Goal: Task Accomplishment & Management: Complete application form

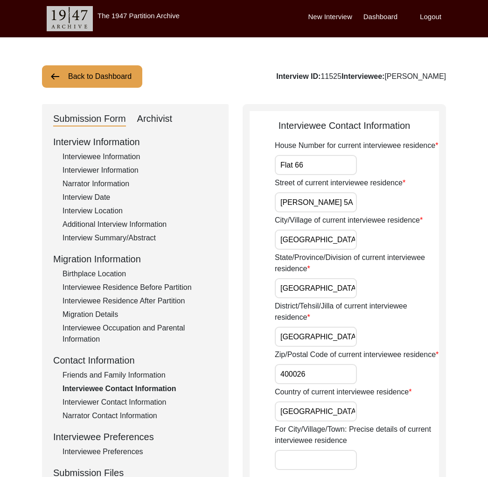
drag, startPoint x: 0, startPoint y: 0, endPoint x: 99, endPoint y: 76, distance: 124.8
click at [99, 76] on button "Back to Dashboard" at bounding box center [92, 76] width 100 height 22
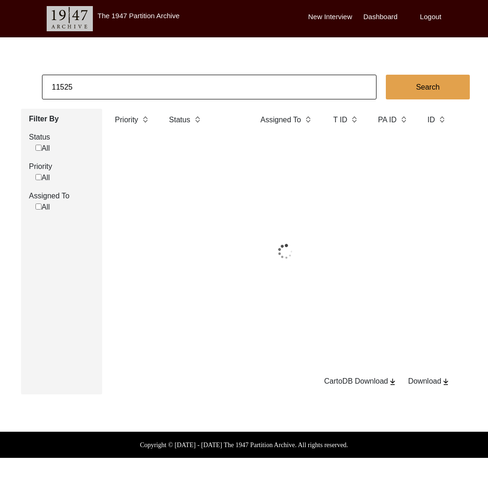
click at [126, 97] on input "11525" at bounding box center [209, 87] width 335 height 25
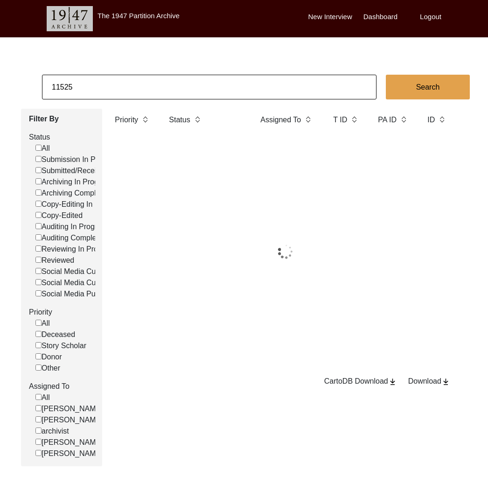
click at [126, 97] on input "11525" at bounding box center [209, 87] width 335 height 25
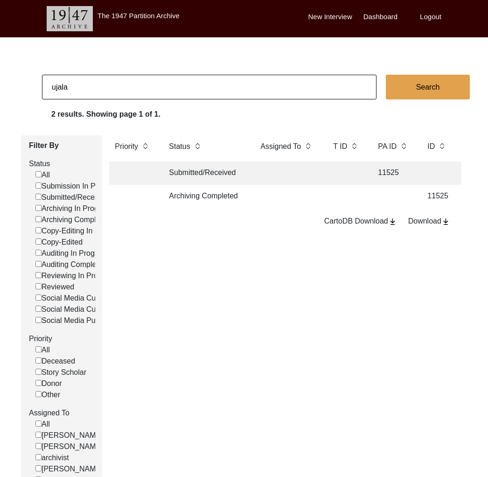
type input "[GEOGRAPHIC_DATA]"
checkbox input "false"
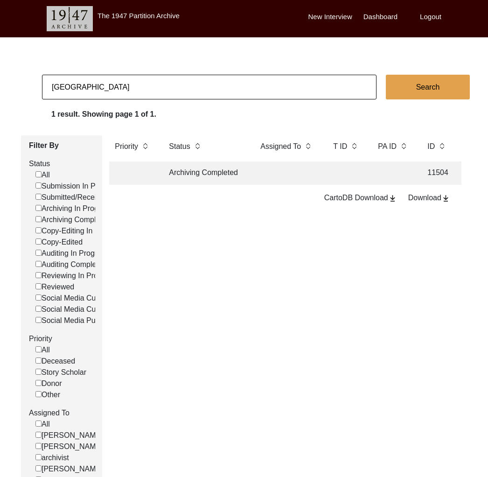
click at [198, 173] on td "Archiving Completed" at bounding box center [205, 172] width 84 height 23
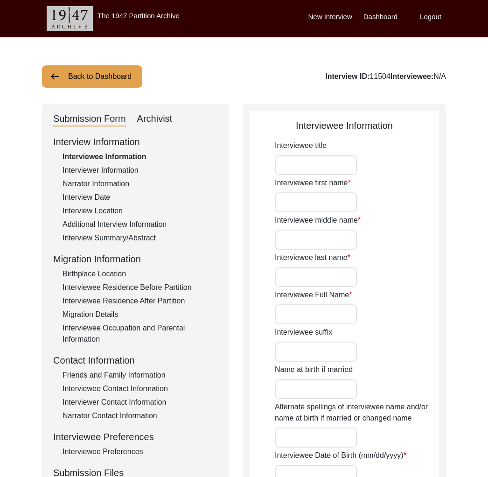
type input "Mr."
type input "Nand"
type input "[PERSON_NAME]"
type input "Das"
type input "[PERSON_NAME]"
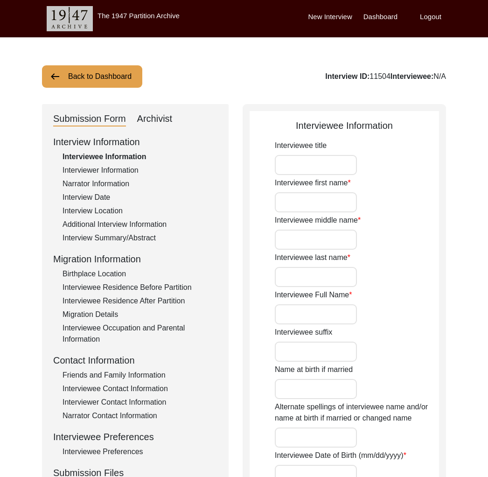
type input "[PERSON_NAME]"
type input "[DATE]"
type input "Janmashtami, [GEOGRAPHIC_DATA], [DATE] ([DATE])"
type input "95"
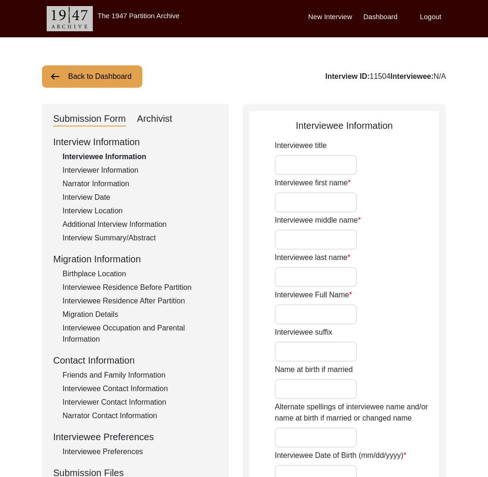
type input "[DEMOGRAPHIC_DATA]"
type textarea "Renounced home at a young age and became a Mahant."
type input "Hindi"
type input "Avadhi"
type input "[DEMOGRAPHIC_DATA]"
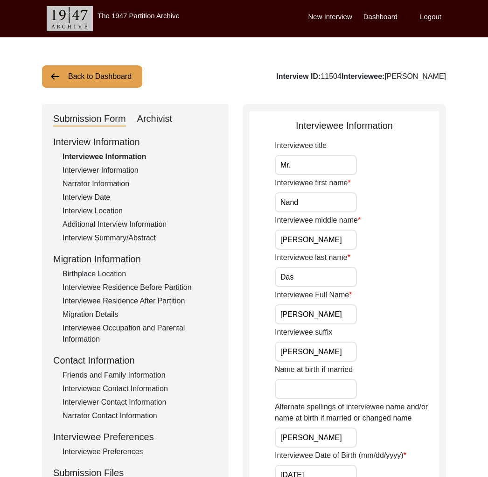
click at [97, 82] on button "Back to Dashboard" at bounding box center [92, 76] width 100 height 22
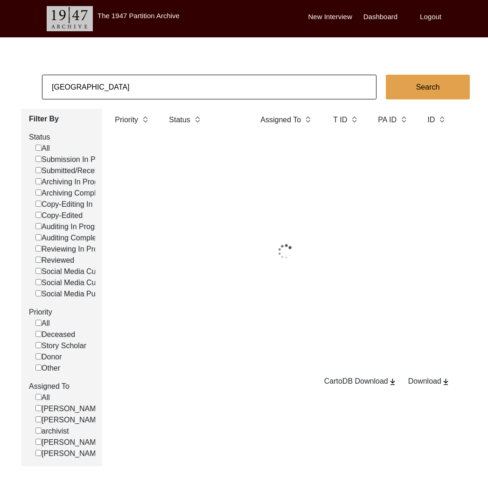
click at [70, 85] on input "[GEOGRAPHIC_DATA]" at bounding box center [209, 87] width 335 height 25
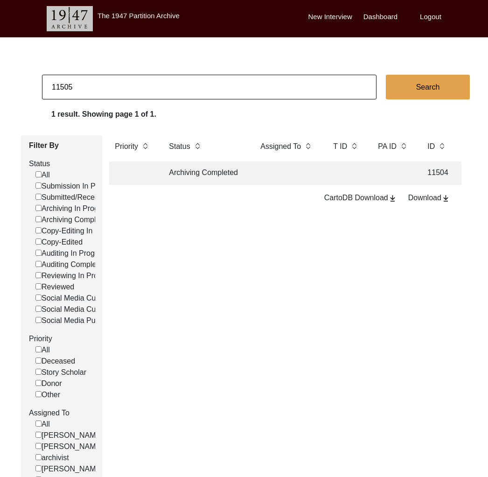
type input "11505"
checkbox input "false"
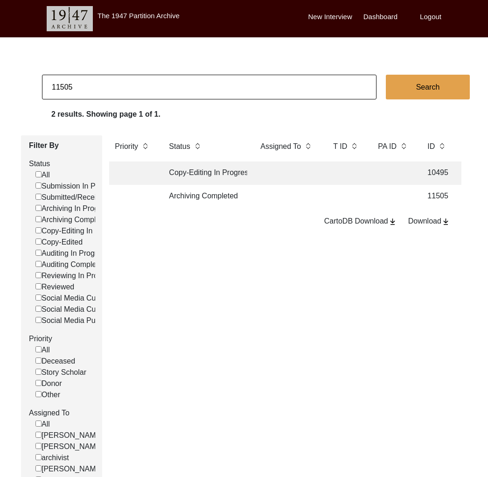
click at [216, 202] on td "Archiving Completed" at bounding box center [205, 196] width 84 height 23
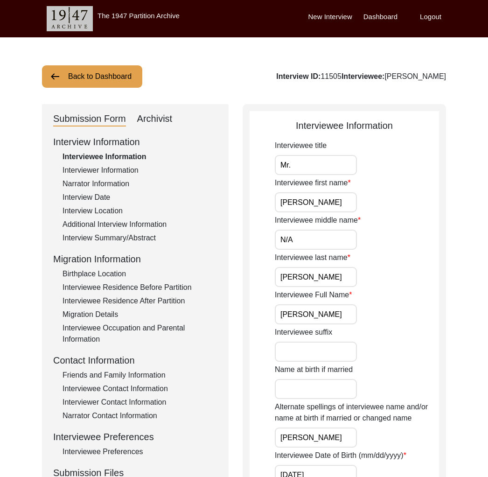
click at [157, 121] on div "Archivist" at bounding box center [154, 119] width 35 height 15
select select "Archiving Completed"
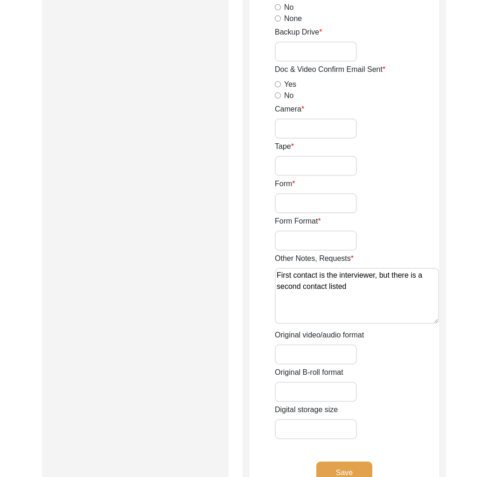
scroll to position [1453, 0]
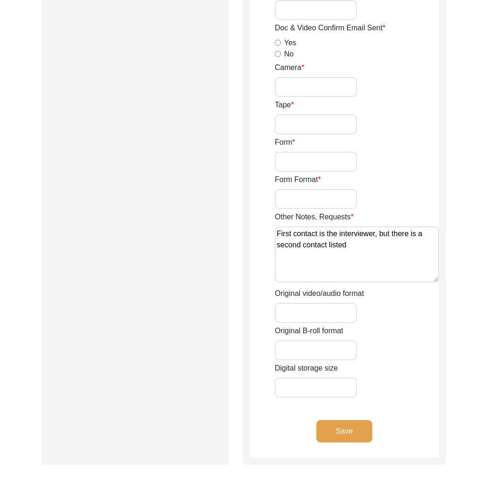
click at [307, 388] on input "Digital storage size" at bounding box center [316, 388] width 82 height 20
type input "13.35 GB"
click at [333, 431] on button "Save" at bounding box center [344, 431] width 56 height 22
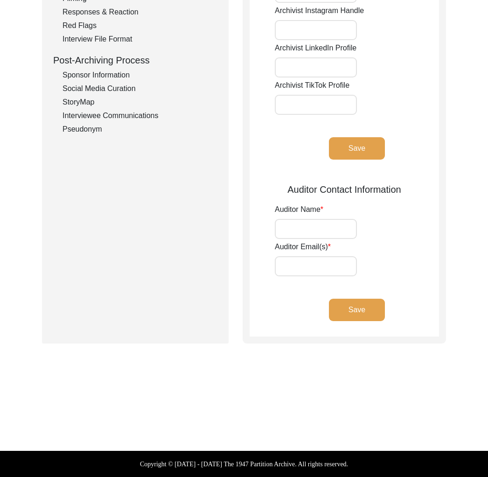
scroll to position [0, 0]
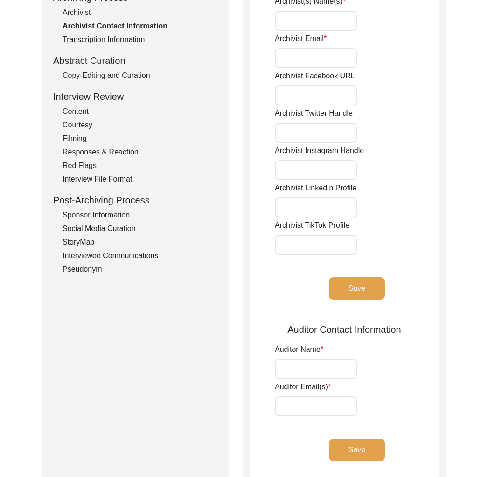
type input "[PERSON_NAME]"
type input "[EMAIL_ADDRESS][DOMAIN_NAME]"
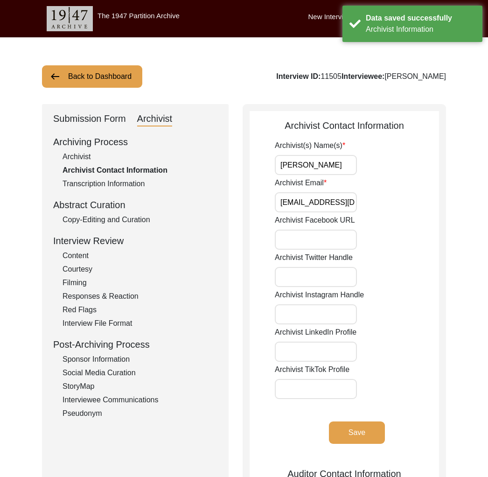
click at [118, 76] on button "Back to Dashboard" at bounding box center [92, 76] width 100 height 22
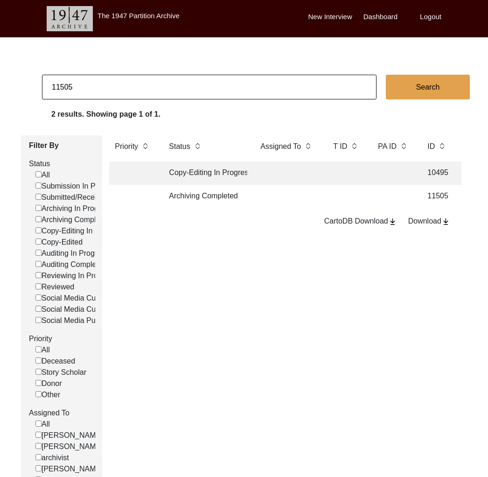
drag, startPoint x: 68, startPoint y: 86, endPoint x: 88, endPoint y: 88, distance: 20.1
click at [88, 88] on input "11505" at bounding box center [209, 87] width 335 height 25
type input "11508"
checkbox input "false"
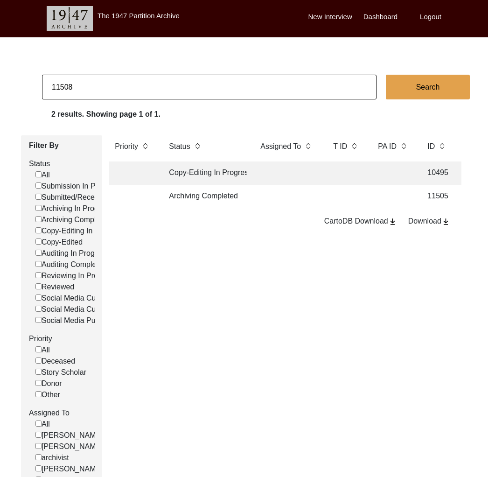
checkbox input "false"
click at [196, 195] on td "Archiving Completed" at bounding box center [205, 196] width 84 height 23
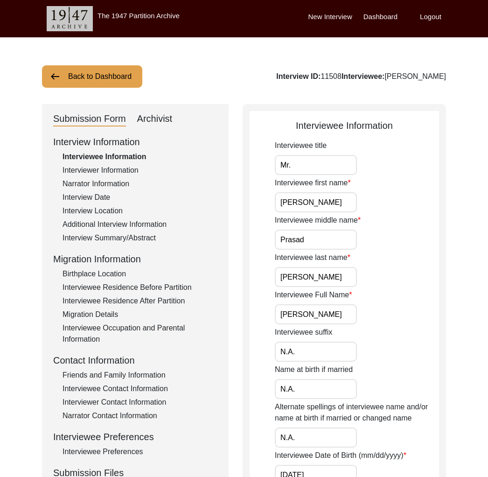
click at [159, 112] on div "Archivist" at bounding box center [154, 119] width 35 height 15
select select "Archiving Completed"
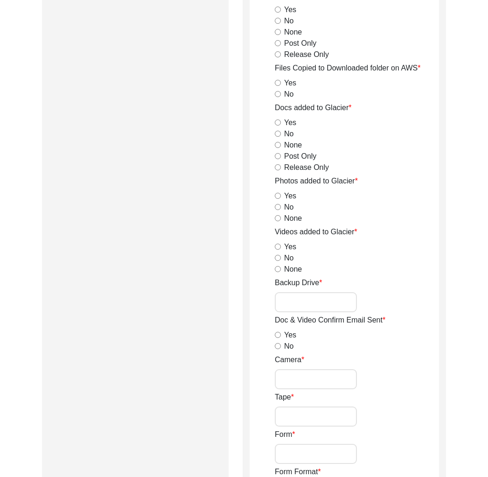
scroll to position [1574, 0]
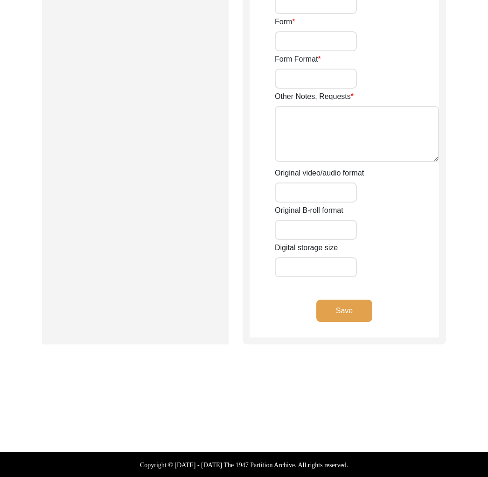
click at [310, 268] on input "Digital storage size" at bounding box center [316, 267] width 82 height 20
type input "1.73 GB"
click at [346, 308] on button "Save" at bounding box center [344, 311] width 56 height 22
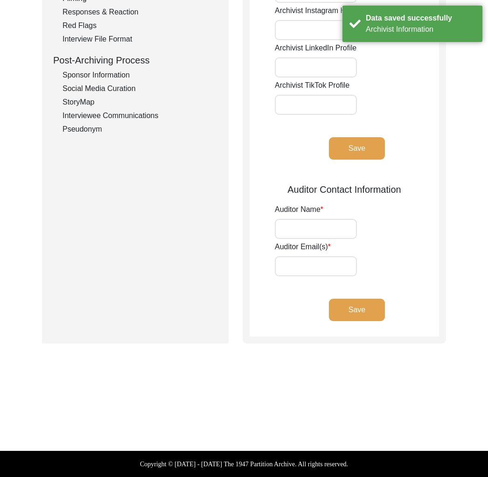
scroll to position [0, 0]
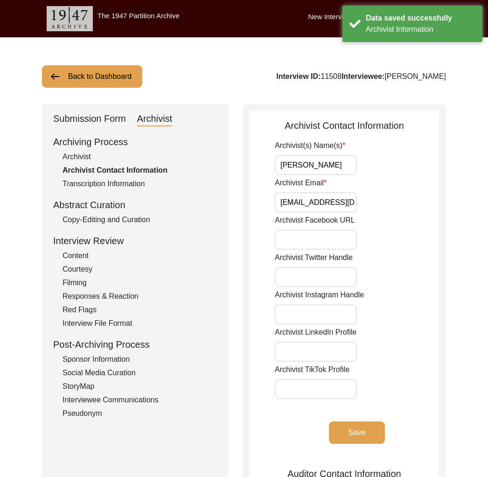
click at [98, 71] on button "Back to Dashboard" at bounding box center [92, 76] width 100 height 22
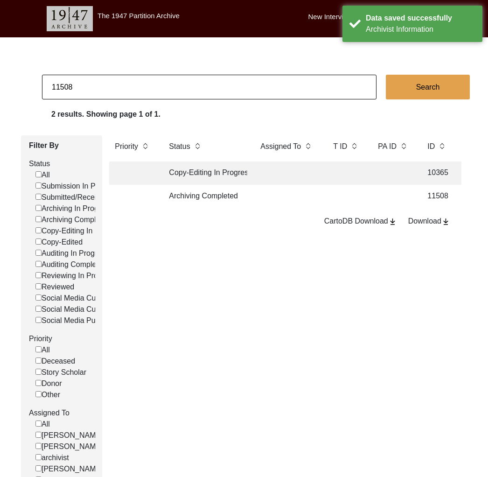
drag, startPoint x: 65, startPoint y: 88, endPoint x: 134, endPoint y: 90, distance: 69.1
click at [134, 90] on input "11508" at bounding box center [209, 87] width 335 height 25
type input "11518"
checkbox input "false"
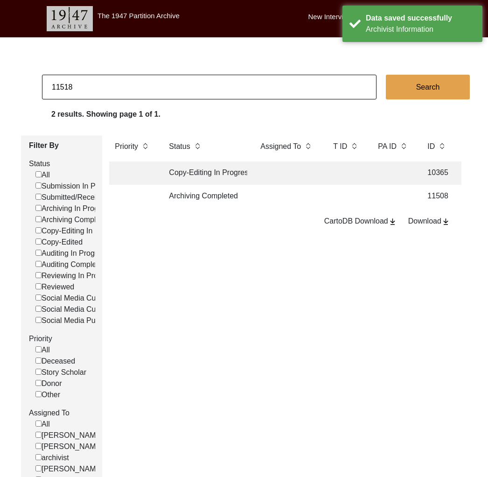
checkbox input "false"
click at [224, 199] on td "Archiving Completed" at bounding box center [205, 196] width 84 height 23
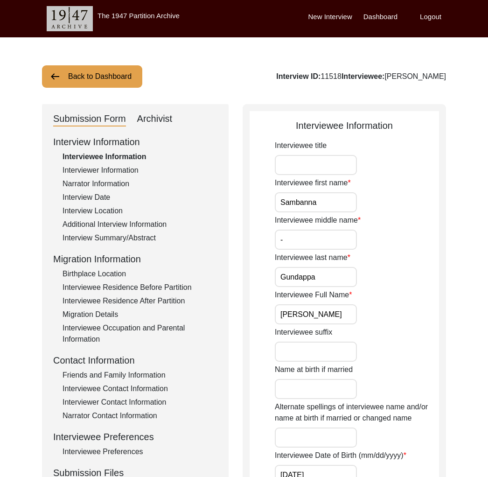
click at [159, 115] on div "Archivist" at bounding box center [154, 119] width 35 height 15
select select "Archiving Completed"
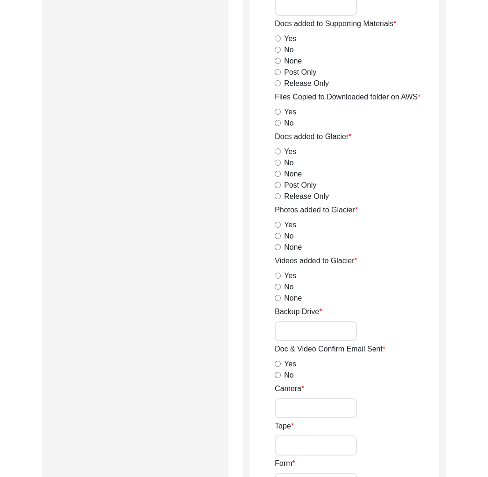
scroll to position [1574, 0]
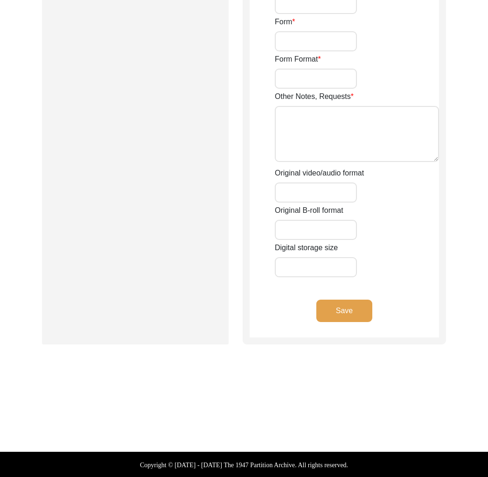
click at [328, 271] on input "Digital storage size" at bounding box center [316, 267] width 82 height 20
type input "9.35 GB"
click at [342, 313] on button "Save" at bounding box center [344, 311] width 56 height 22
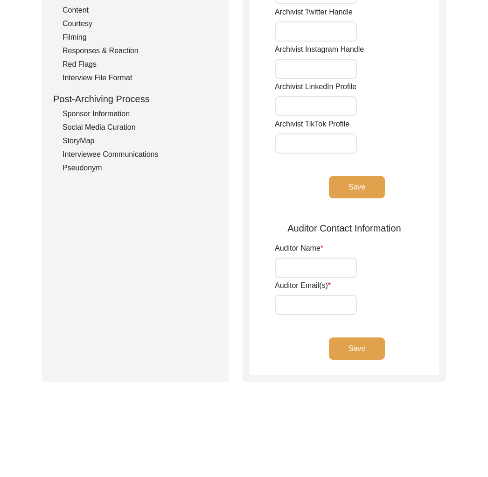
scroll to position [0, 0]
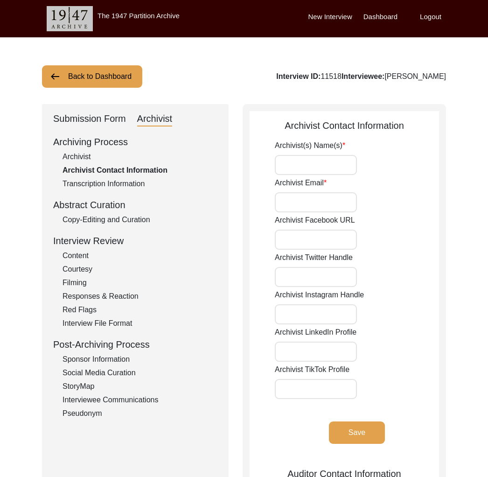
click at [124, 395] on div "Interviewee Communications" at bounding box center [140, 399] width 155 height 11
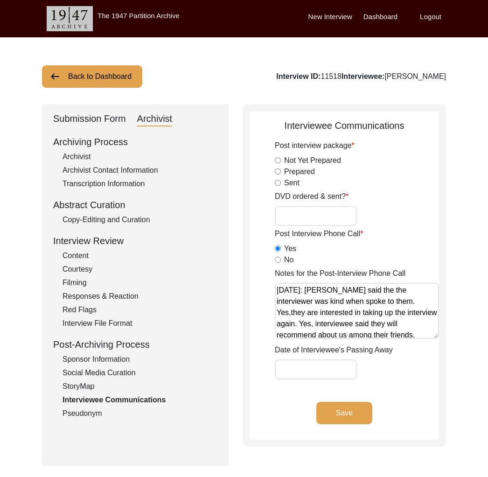
click at [308, 226] on div "Post interview package Not Yet Prepared Prepared Sent DVD ordered & sent? Post …" at bounding box center [357, 259] width 164 height 239
click at [308, 223] on input "DVD ordered & sent?" at bounding box center [316, 216] width 82 height 20
type input "Yes, 23"
click at [345, 415] on button "Save" at bounding box center [344, 413] width 56 height 22
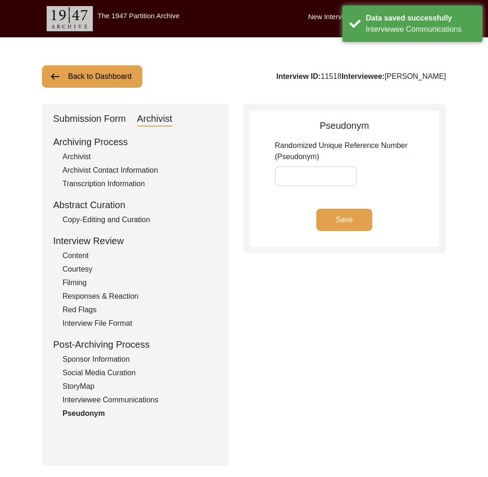
type input "6E59F5"
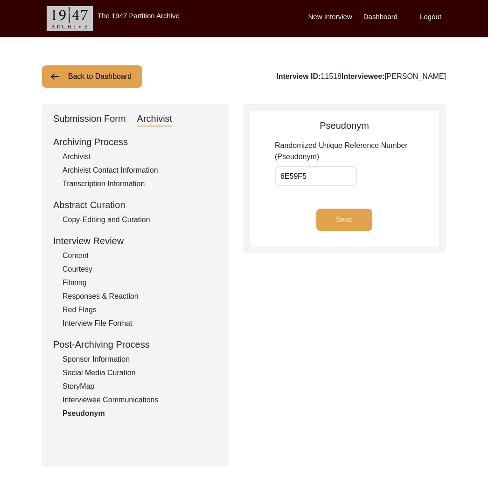
click at [129, 391] on div "StoryMap" at bounding box center [140, 386] width 155 height 11
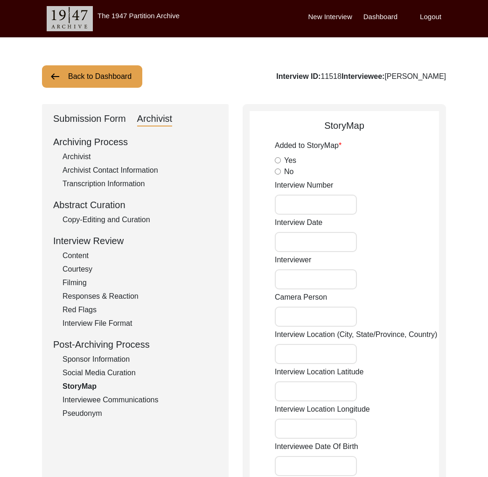
click at [131, 398] on div "Interviewee Communications" at bounding box center [140, 399] width 155 height 11
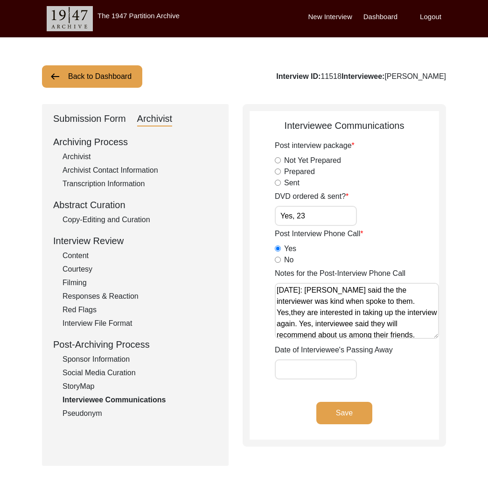
click at [296, 216] on input "Yes, 23" at bounding box center [316, 216] width 82 height 20
type input "on 23. not sent"
click at [343, 417] on button "Save" at bounding box center [344, 413] width 56 height 22
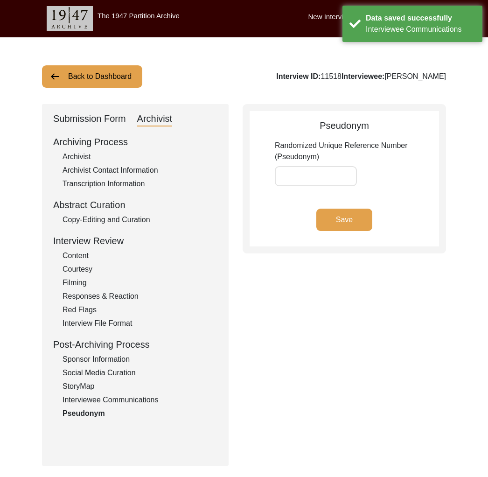
type input "6E59F5"
click at [136, 403] on div "Interviewee Communications" at bounding box center [140, 399] width 155 height 11
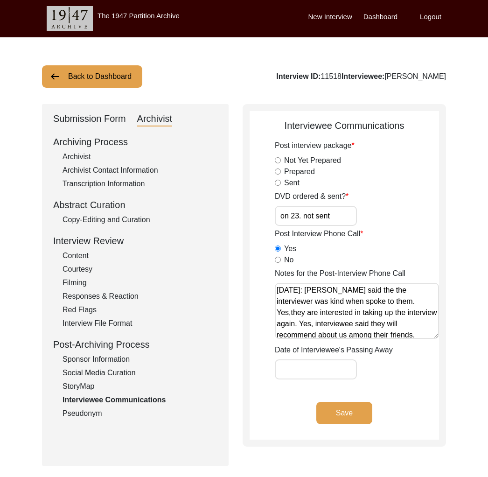
click at [110, 80] on button "Back to Dashboard" at bounding box center [92, 76] width 100 height 22
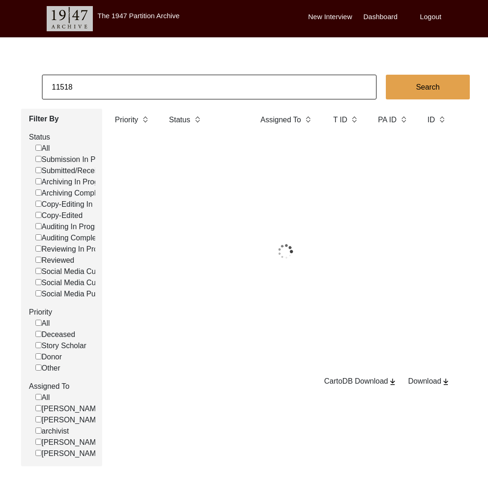
click at [112, 82] on input "11518" at bounding box center [209, 87] width 335 height 25
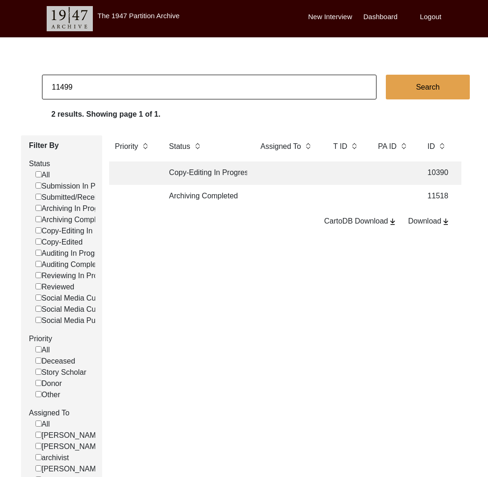
type input "11499"
checkbox input "false"
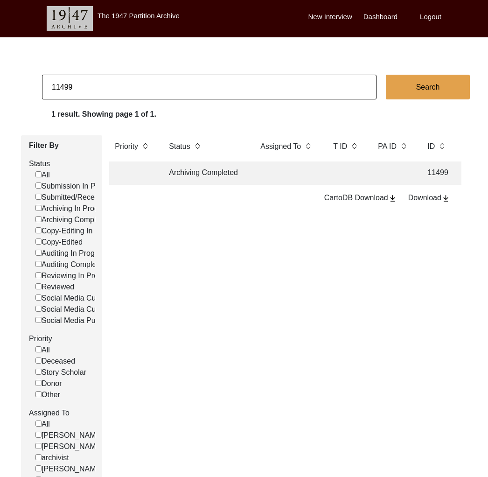
click at [206, 181] on td "Archiving Completed" at bounding box center [205, 172] width 84 height 23
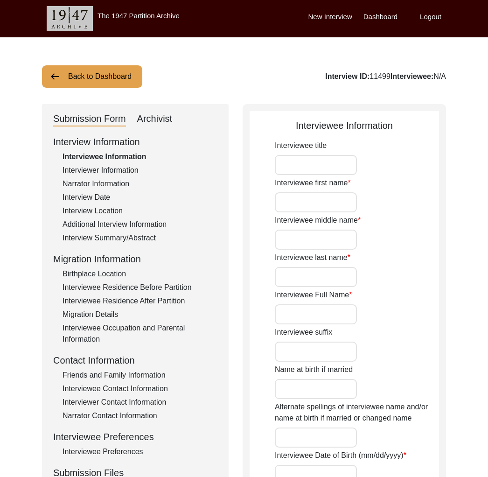
type input "Mrs."
type input "Yashodabai"
type input "-"
type input "[PERSON_NAME]"
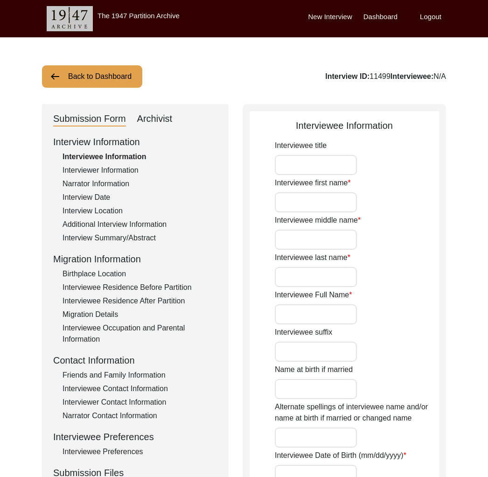
type input "[DATE]"
type input "85"
type input "[DEMOGRAPHIC_DATA]"
type textarea "Her family converted to [DEMOGRAPHIC_DATA]. They used to belong to lower caste.…"
type input "[DEMOGRAPHIC_DATA]"
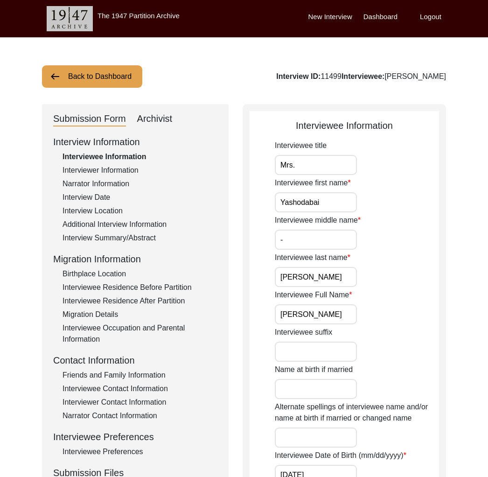
click at [160, 117] on div "Archivist" at bounding box center [154, 119] width 35 height 15
select select "Archiving Completed"
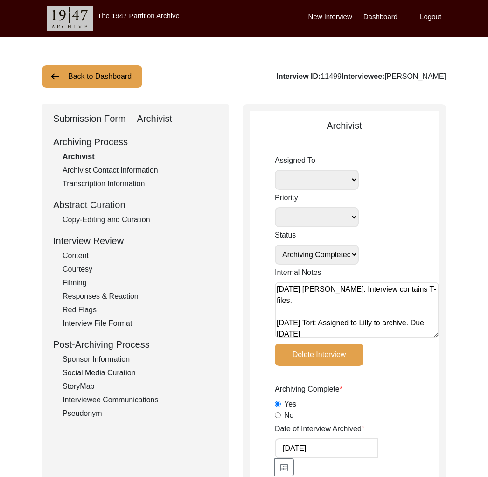
click at [130, 399] on div "Interviewee Communications" at bounding box center [140, 399] width 155 height 11
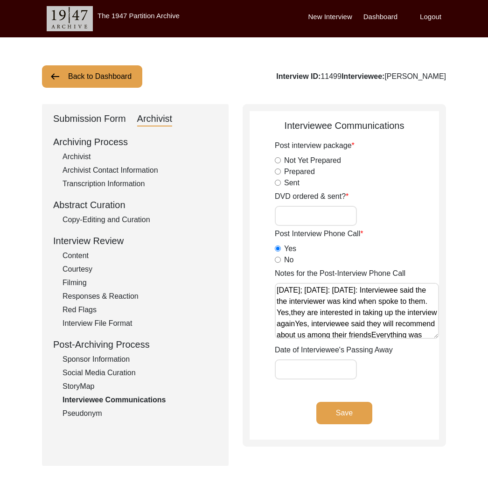
click at [306, 221] on input "DVD ordered & sent?" at bounding box center [316, 216] width 82 height 20
type input "Yes, 23"
drag, startPoint x: 353, startPoint y: 410, endPoint x: 238, endPoint y: 402, distance: 115.1
click at [349, 409] on button "Save" at bounding box center [344, 413] width 56 height 22
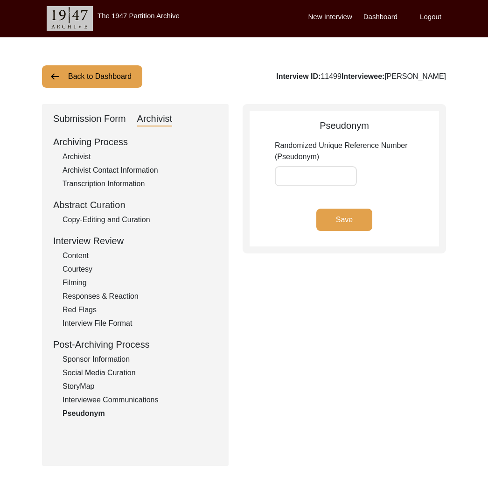
type input "2E5EF5"
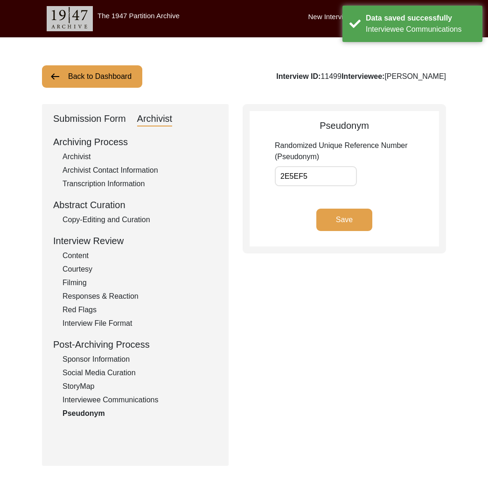
click at [143, 402] on div "Interviewee Communications" at bounding box center [140, 399] width 155 height 11
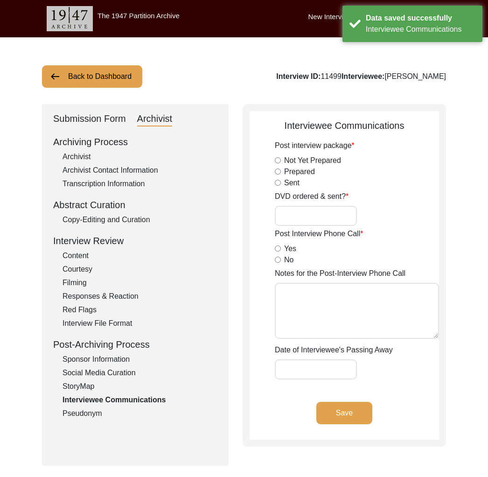
type input "Yes, 23"
radio input "true"
type textarea "[DATE]; [DATE]: [DATE]: Interviewee said the the interviewer was kind when spok…"
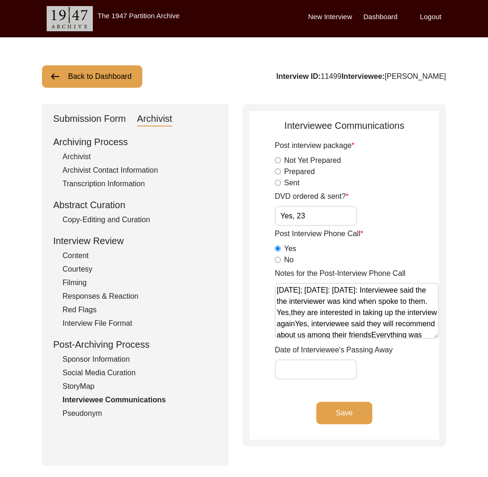
click at [92, 79] on button "Back to Dashboard" at bounding box center [92, 76] width 100 height 22
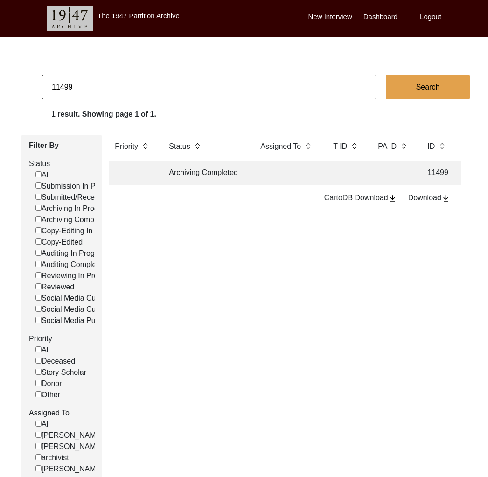
drag, startPoint x: 63, startPoint y: 87, endPoint x: 98, endPoint y: 89, distance: 35.1
click at [98, 89] on input "11499" at bounding box center [209, 87] width 335 height 25
type input "11502"
checkbox input "false"
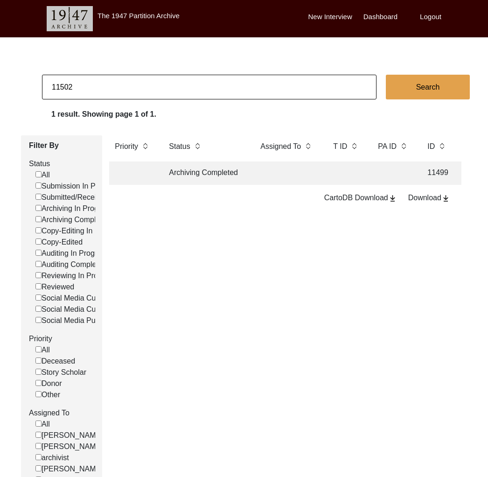
checkbox input "false"
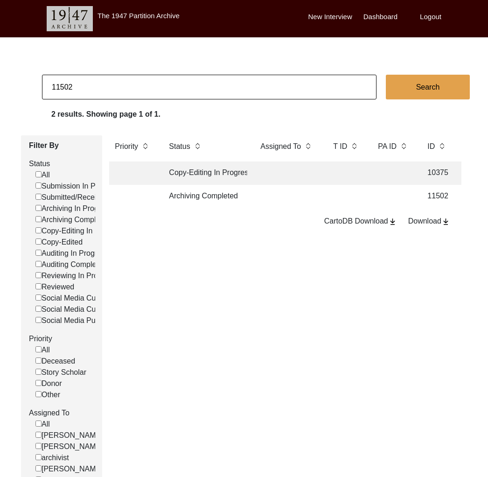
click at [216, 200] on td "Archiving Completed" at bounding box center [205, 196] width 84 height 23
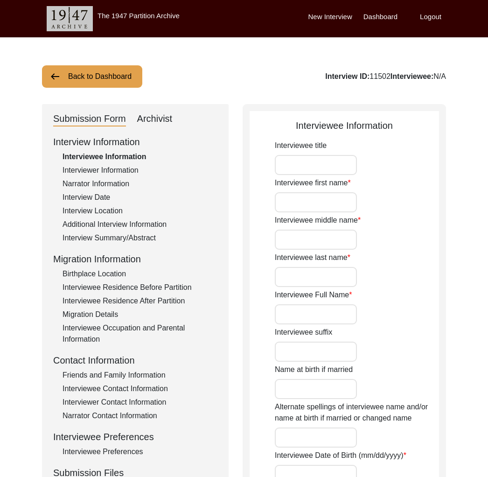
type input "Mr."
type input "[PERSON_NAME]"
type input "-"
type input "Kawdi Math"
type input "[PERSON_NAME] Math"
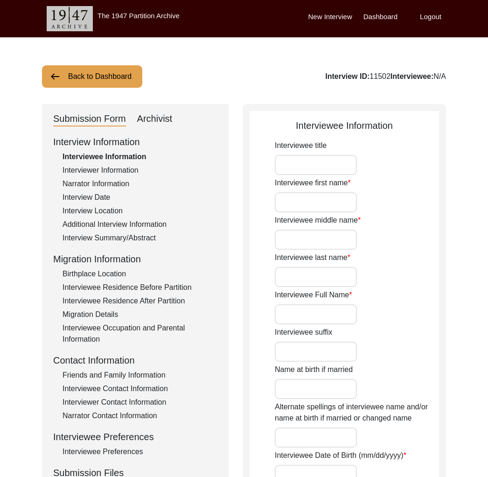
type input "[DATE]"
type input "83"
type input "Lingayat"
type input "[DEMOGRAPHIC_DATA]"
drag, startPoint x: 149, startPoint y: 119, endPoint x: 160, endPoint y: 134, distance: 18.1
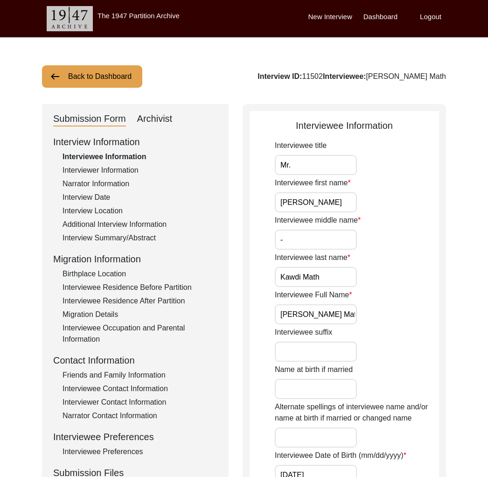
click at [150, 119] on div "Archivist" at bounding box center [154, 119] width 35 height 15
select select "Archiving Completed"
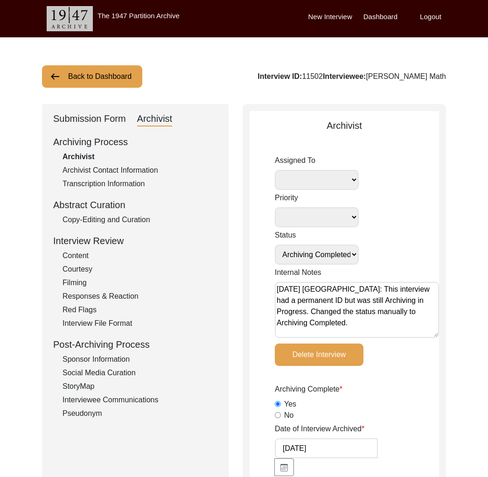
click at [135, 401] on div "Interviewee Communications" at bounding box center [140, 399] width 155 height 11
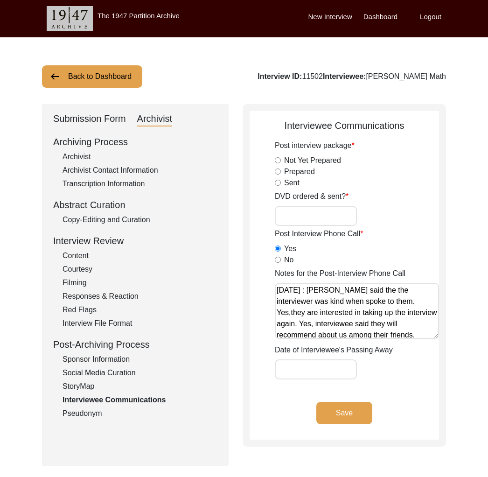
click at [327, 223] on input "DVD ordered & sent?" at bounding box center [316, 216] width 82 height 20
type input "Yes, 23"
click at [348, 412] on button "Save" at bounding box center [344, 413] width 56 height 22
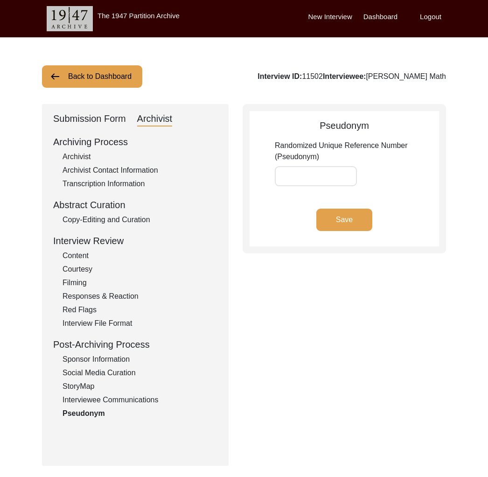
type input "463759"
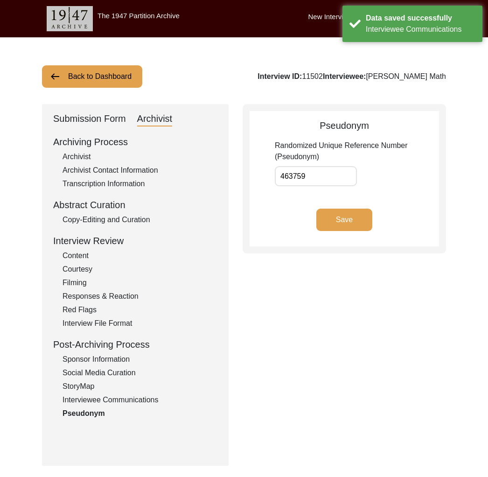
click at [113, 396] on div "Interviewee Communications" at bounding box center [140, 399] width 155 height 11
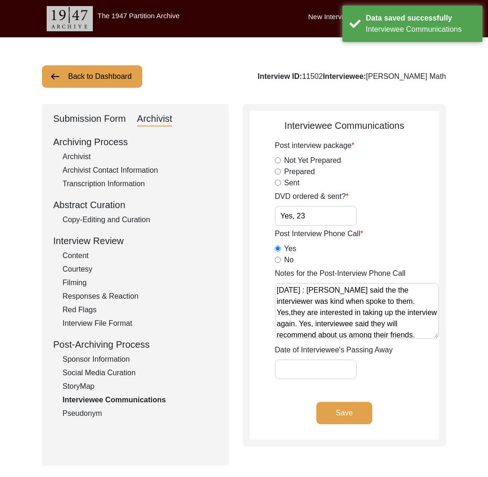
click at [80, 76] on button "Back to Dashboard" at bounding box center [92, 76] width 100 height 22
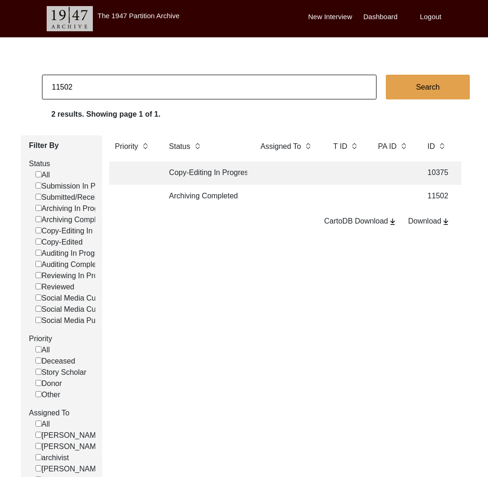
drag, startPoint x: 60, startPoint y: 89, endPoint x: 113, endPoint y: 92, distance: 53.8
click at [113, 92] on input "11502" at bounding box center [209, 87] width 335 height 25
type input "11487"
checkbox input "false"
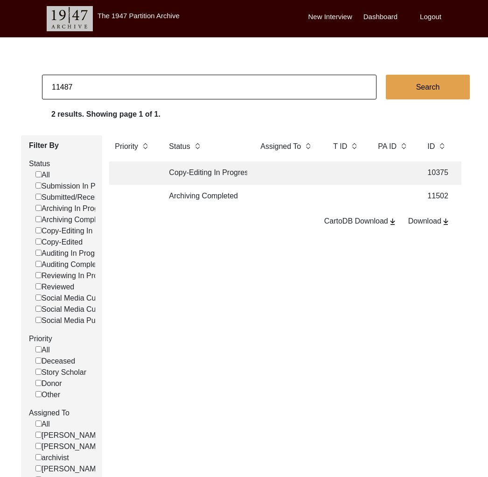
checkbox input "false"
click at [209, 193] on td "Archiving Completed" at bounding box center [205, 196] width 84 height 23
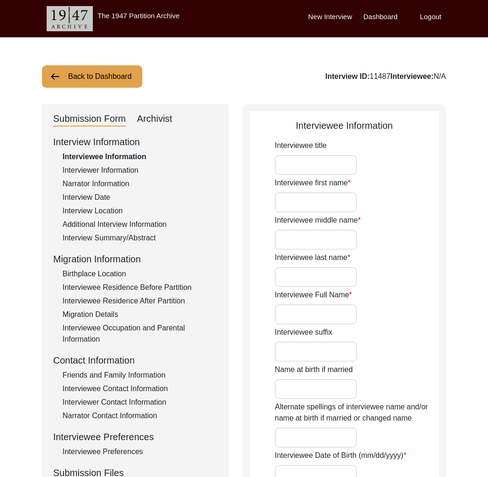
type input "Mr."
type input "[DEMOGRAPHIC_DATA]"
type input "Shareef"
type input "[PERSON_NAME]"
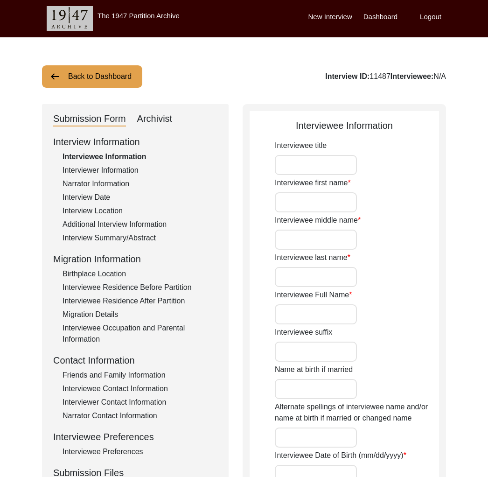
type input "[DATE]"
type input "88"
type input "[DEMOGRAPHIC_DATA]"
type input "N/A"
type input "Punjabi"
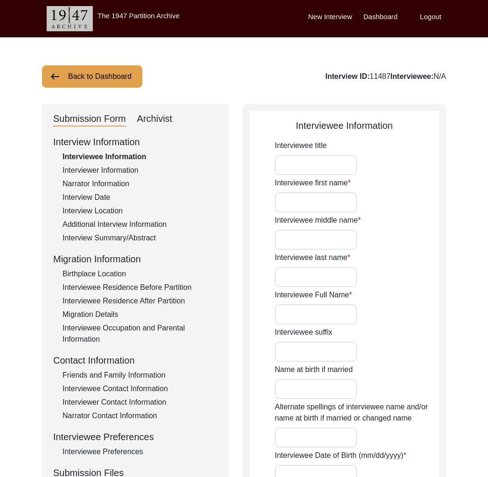
type input "Doabi or [GEOGRAPHIC_DATA]"
type input "[DEMOGRAPHIC_DATA]"
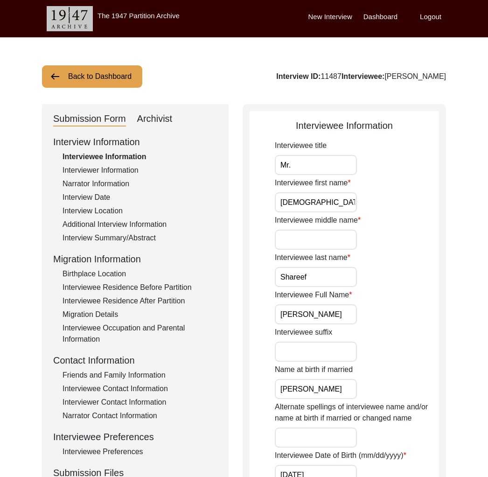
click at [166, 112] on div "Archivist" at bounding box center [154, 119] width 35 height 15
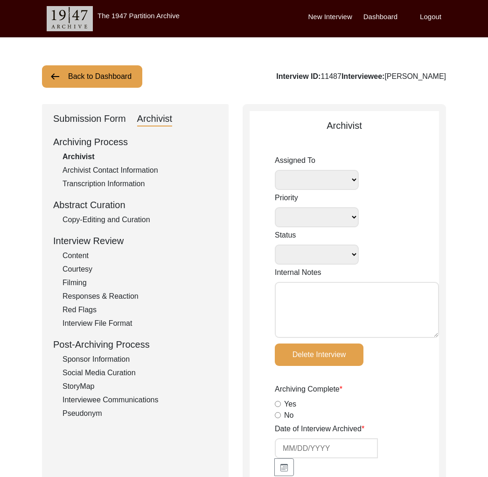
select select
select select "Archiving Completed"
type textarea "[DATE] [PERSON_NAME]: T file names need to be updated [DATE] [PERSON_NAME]: Ass…"
radio input "true"
type input "[DATE]"
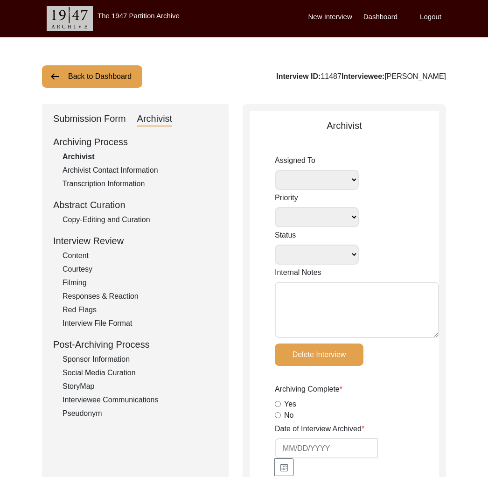
type textarea "[PERSON_NAME] Archivist Notes- [DATE] Interviewee Information Interviewee title…"
radio input "true"
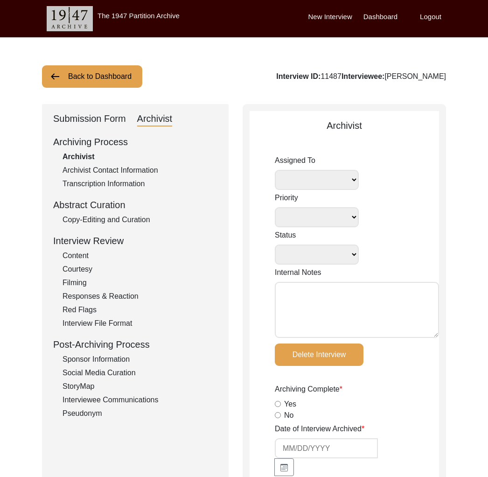
radio input "true"
type input "1:37:54"
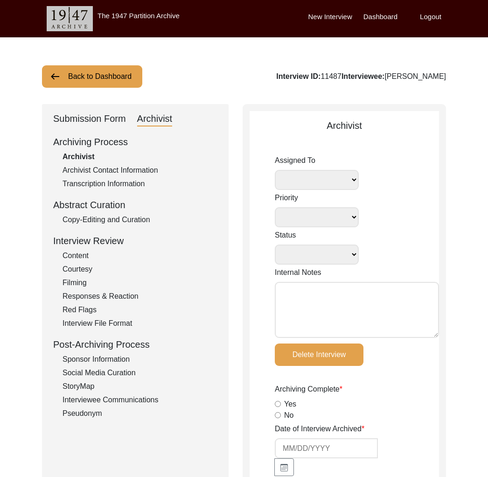
radio input "true"
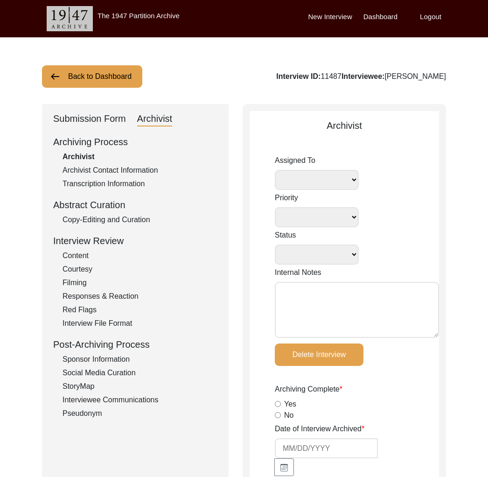
type input "23"
radio input "true"
type textarea "b-roll: 0:05:37"
type input ".mp4"
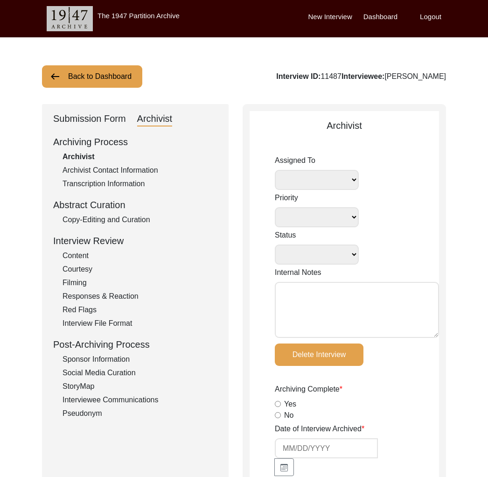
type input "13.96 GB"
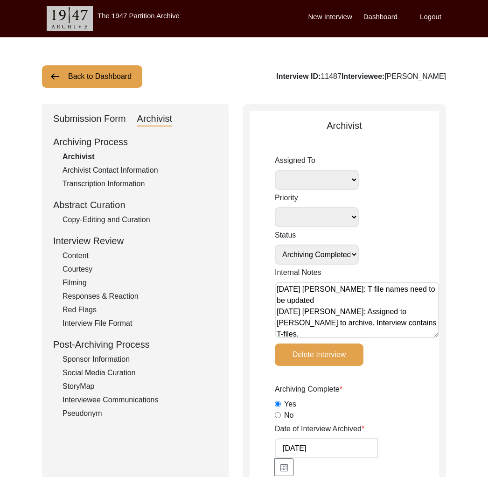
select select
click at [122, 400] on div "Interviewee Communications" at bounding box center [140, 399] width 155 height 11
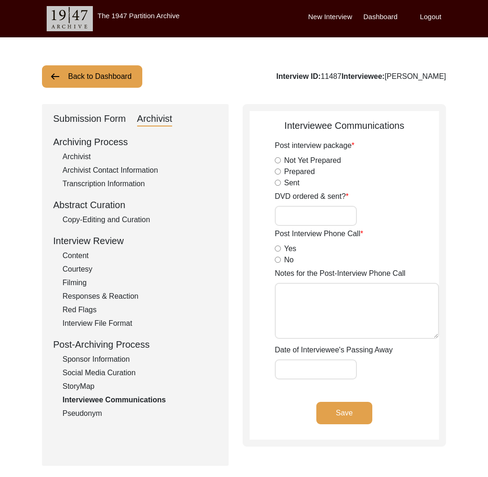
click at [302, 226] on div "Post interview package Not Yet Prepared Prepared Sent DVD ordered & sent? Post …" at bounding box center [357, 259] width 164 height 239
click at [298, 218] on input "DVD ordered & sent?" at bounding box center [316, 216] width 82 height 20
type input "Yes, 23"
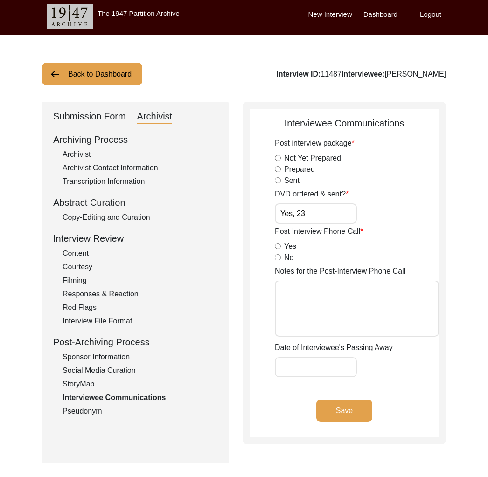
click at [348, 412] on button "Save" at bounding box center [344, 410] width 56 height 22
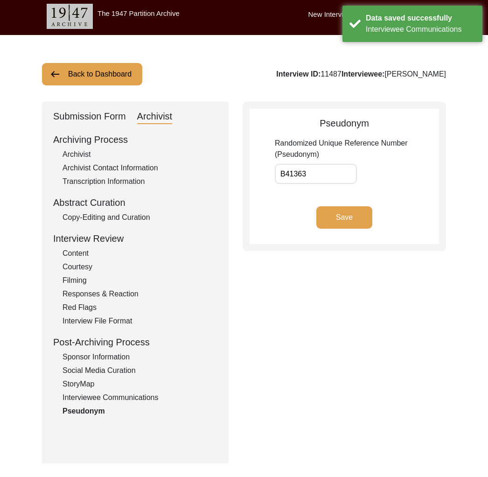
click at [162, 398] on div "Interviewee Communications" at bounding box center [140, 397] width 155 height 11
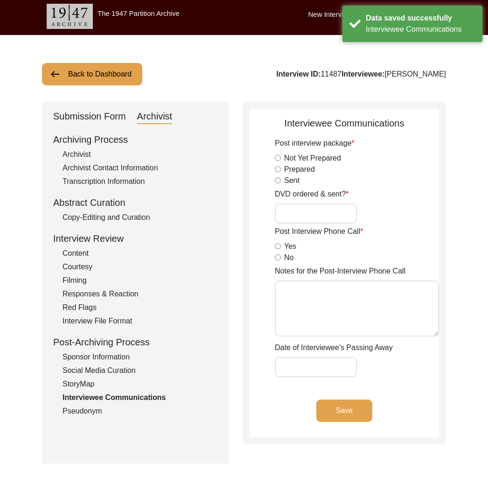
click at [304, 216] on input "DVD ordered & sent?" at bounding box center [316, 213] width 82 height 20
type input "Yes, 23"
drag, startPoint x: 342, startPoint y: 413, endPoint x: 265, endPoint y: 412, distance: 77.0
click at [342, 412] on button "Save" at bounding box center [344, 410] width 56 height 22
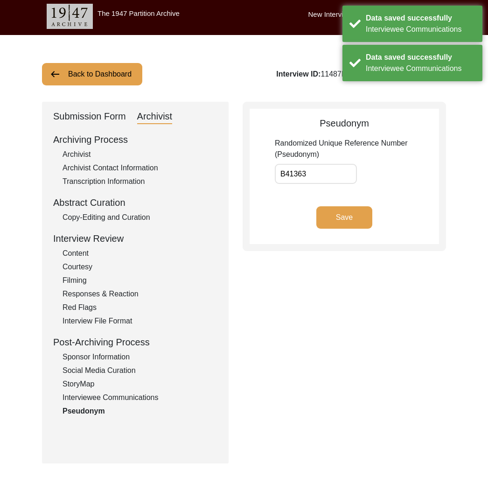
click at [147, 406] on div "Pseudonym" at bounding box center [140, 411] width 155 height 11
click at [142, 397] on div "Interviewee Communications" at bounding box center [140, 397] width 155 height 11
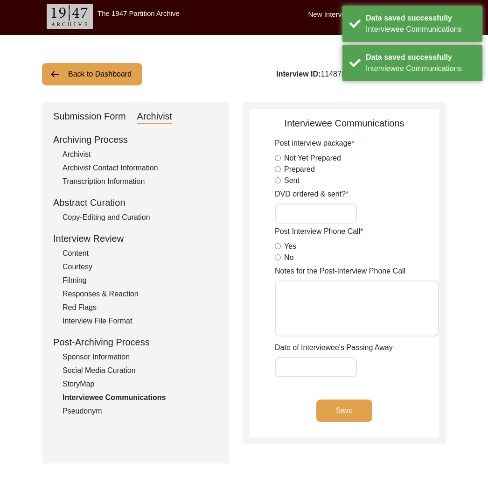
type input "Yes, 23"
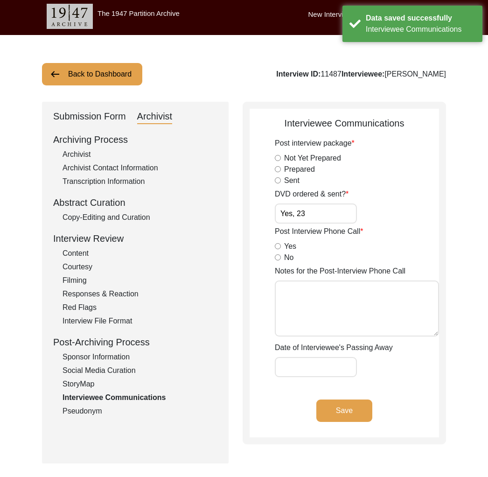
click at [72, 77] on button "Back to Dashboard" at bounding box center [92, 74] width 100 height 22
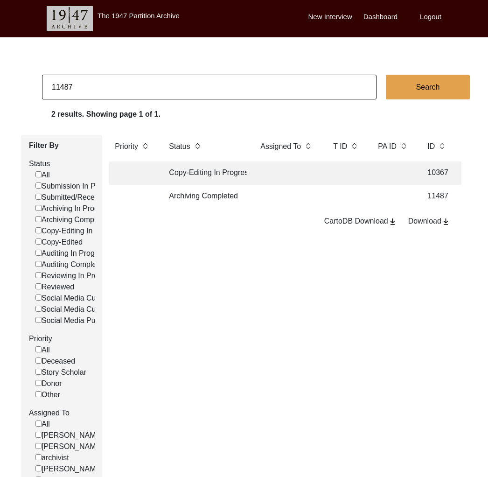
drag, startPoint x: 61, startPoint y: 88, endPoint x: 106, endPoint y: 87, distance: 45.7
click at [108, 88] on input "11487" at bounding box center [209, 87] width 335 height 25
type input "1144"
checkbox input "false"
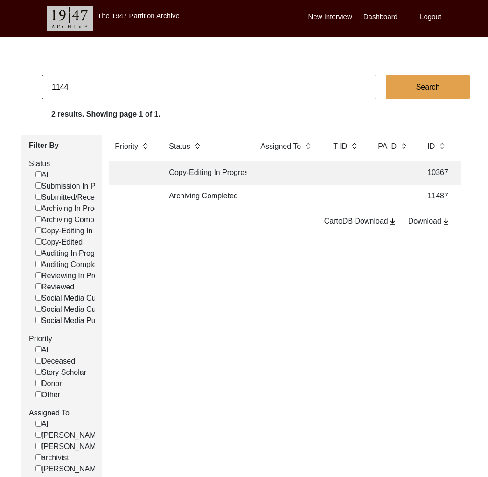
checkbox input "false"
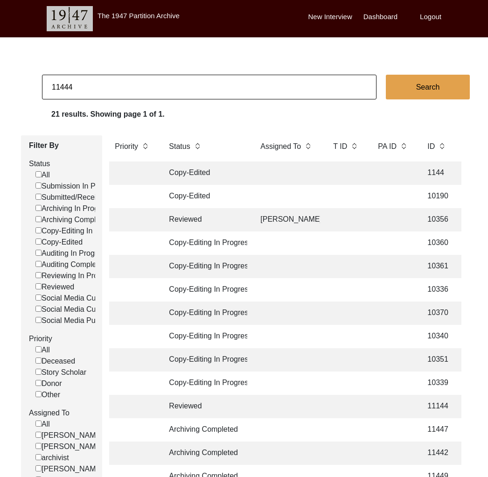
type input "11444"
checkbox input "false"
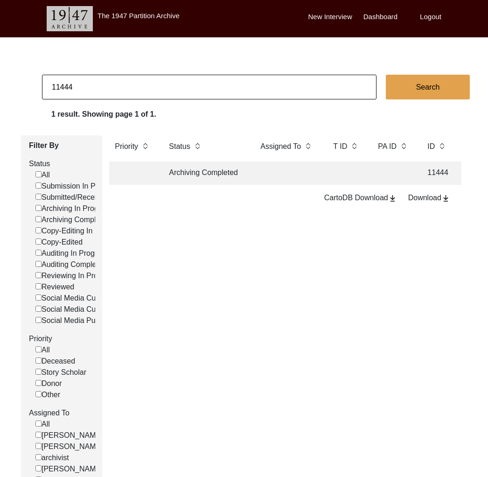
click at [198, 172] on td "Archiving Completed" at bounding box center [205, 172] width 84 height 23
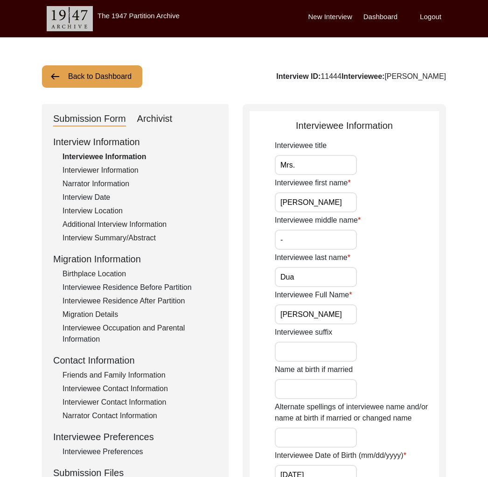
click at [154, 116] on div "Archivist" at bounding box center [154, 119] width 35 height 15
select select "Archiving Completed"
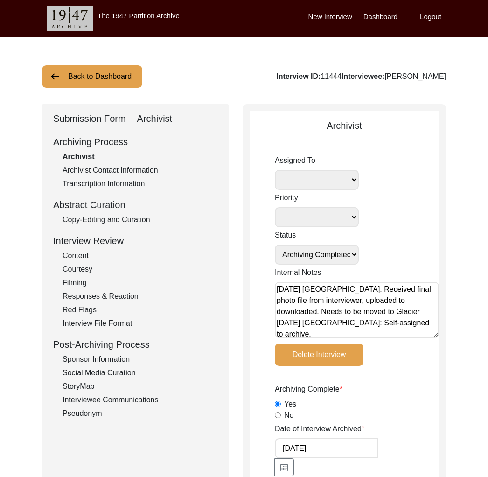
click at [133, 403] on div "Interviewee Communications" at bounding box center [140, 399] width 155 height 11
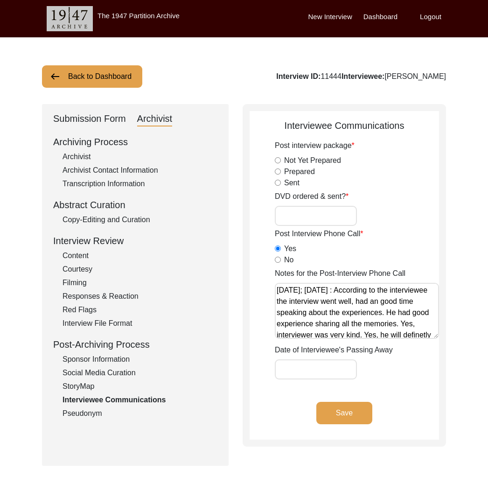
click at [312, 217] on input "DVD ordered & sent?" at bounding box center [316, 216] width 82 height 20
type input "Yes, 23"
drag, startPoint x: 343, startPoint y: 409, endPoint x: 280, endPoint y: 398, distance: 63.5
click at [334, 405] on button "Save" at bounding box center [344, 413] width 56 height 22
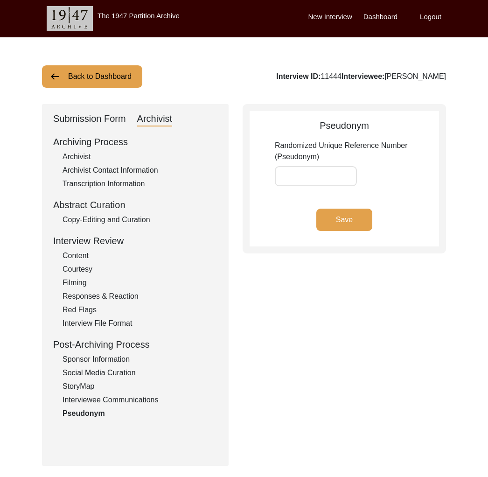
type input "CD98BC"
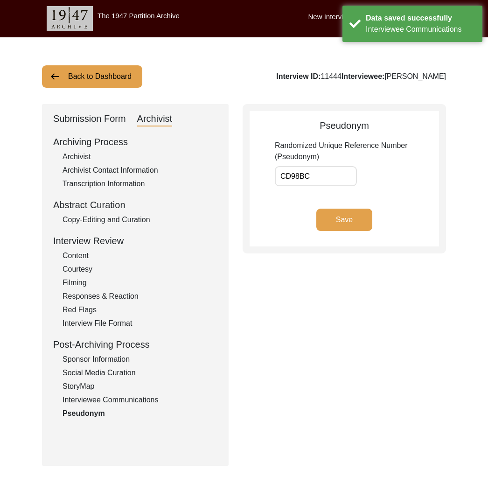
click at [147, 401] on div "Interviewee Communications" at bounding box center [140, 399] width 155 height 11
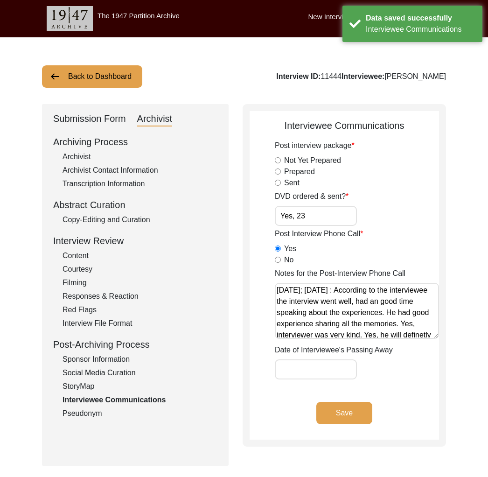
click at [101, 77] on button "Back to Dashboard" at bounding box center [92, 76] width 100 height 22
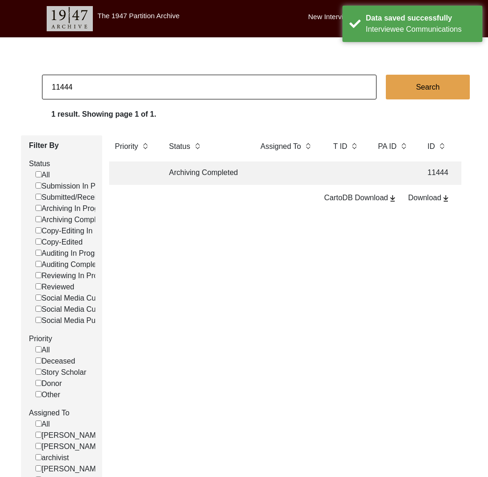
click at [56, 86] on input "11444" at bounding box center [209, 87] width 335 height 25
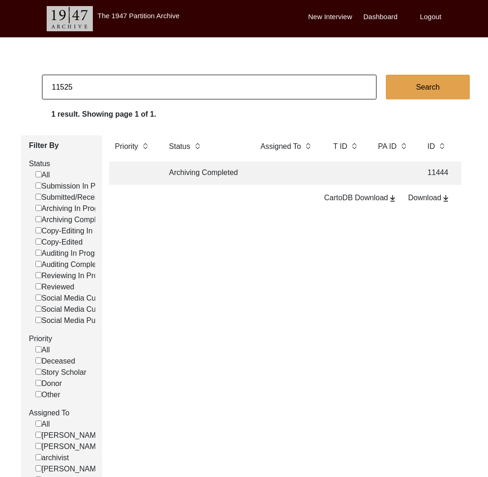
type input "11525"
checkbox input "false"
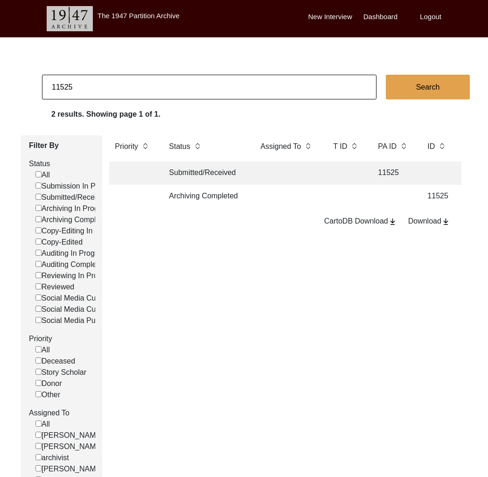
click at [178, 195] on td "Archiving Completed" at bounding box center [205, 196] width 84 height 23
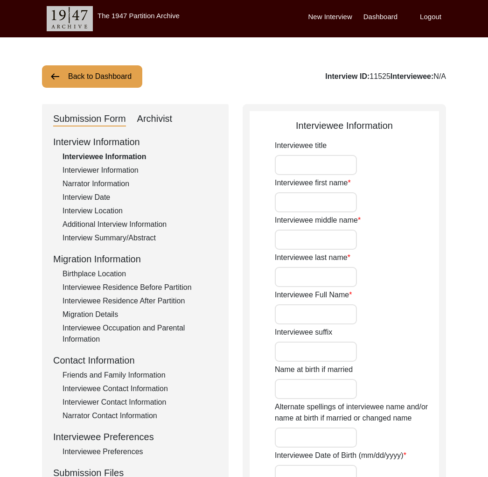
type input "Nand"
type input "N/A"
type input "Javeri"
type input "[PERSON_NAME]"
type input "[DATE]"
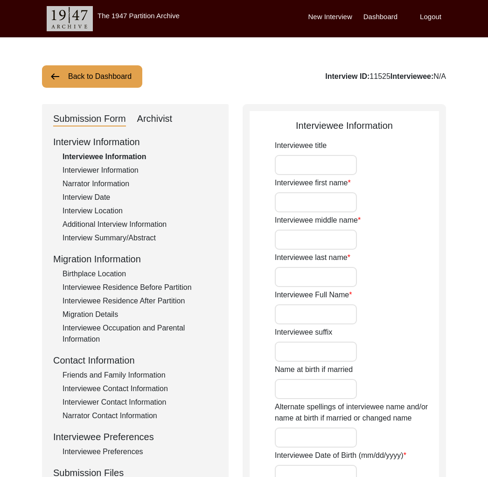
type input "87"
type input "[DEMOGRAPHIC_DATA]"
click at [154, 116] on div "Archivist" at bounding box center [154, 119] width 35 height 15
select select "Archiving Completed"
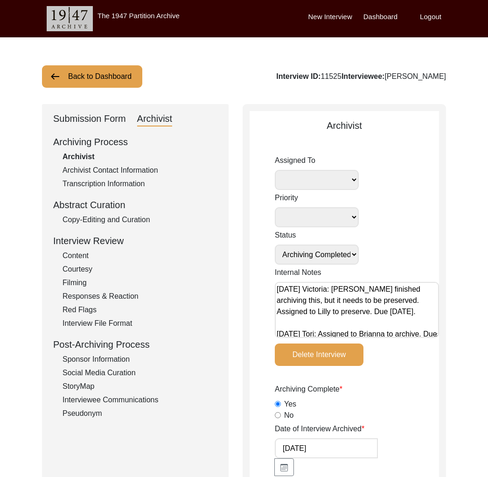
click at [118, 398] on div "Interviewee Communications" at bounding box center [140, 399] width 155 height 11
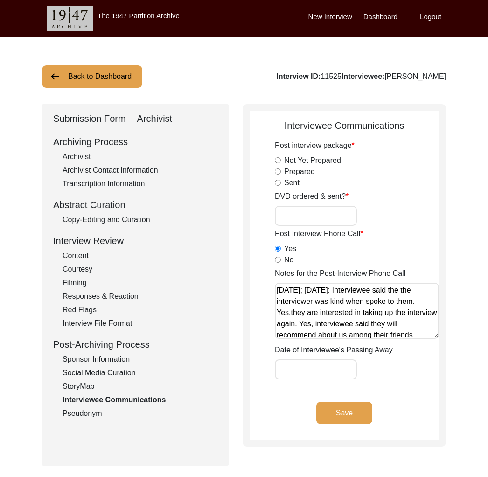
click at [302, 218] on input "DVD ordered & sent?" at bounding box center [316, 216] width 82 height 20
type input "Yes, 23"
drag, startPoint x: 344, startPoint y: 408, endPoint x: 232, endPoint y: 409, distance: 111.5
click at [343, 408] on button "Save" at bounding box center [344, 413] width 56 height 22
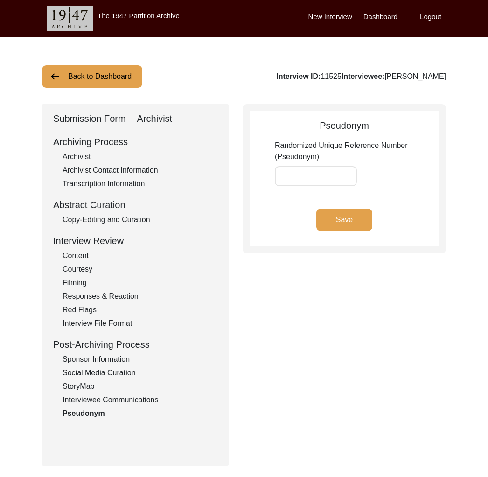
type input "88B3D3"
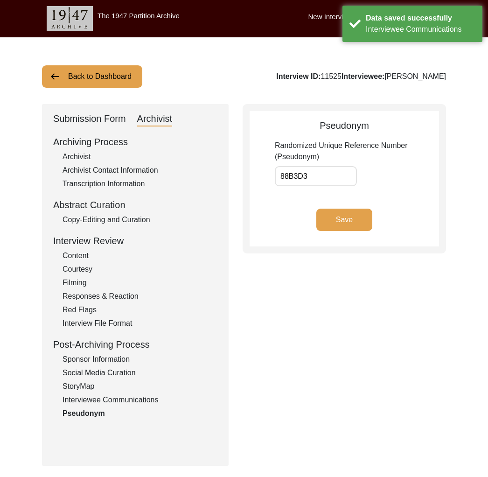
click at [141, 397] on div "Interviewee Communications" at bounding box center [140, 399] width 155 height 11
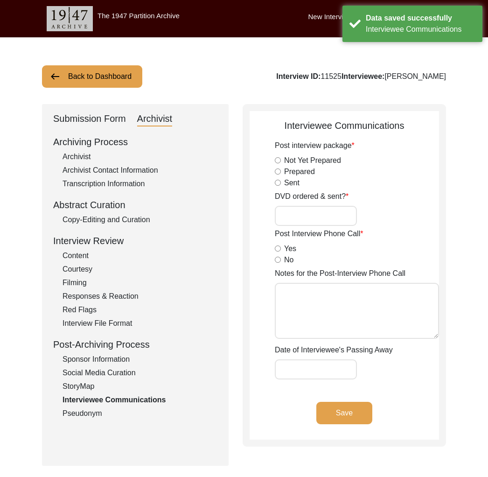
type input "Yes, 23"
radio input "true"
type textarea "[DATE]; [DATE]: Interviewee said the the interviewer was kind when spoke to the…"
